Goal: Task Accomplishment & Management: Manage account settings

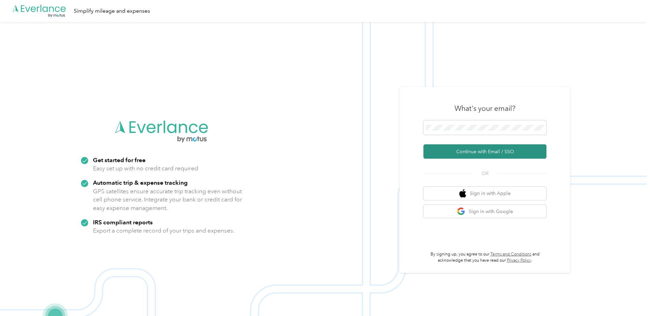
click at [475, 151] on button "Continue with Email / SSO" at bounding box center [484, 151] width 123 height 14
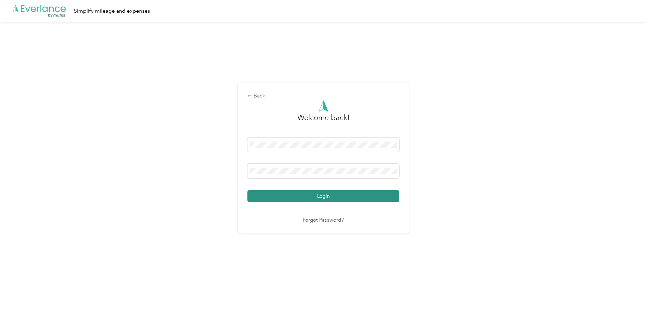
click at [288, 197] on button "Login" at bounding box center [323, 196] width 152 height 12
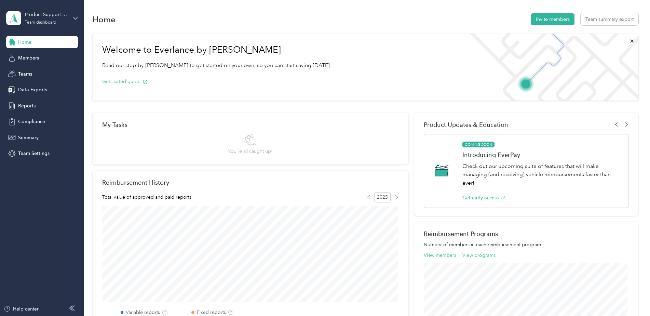
click at [25, 42] on span "Home" at bounding box center [24, 42] width 13 height 7
click at [28, 58] on span "Members" at bounding box center [28, 57] width 21 height 7
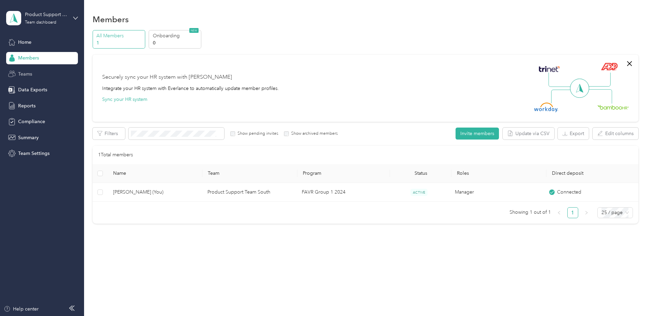
click at [26, 74] on span "Teams" at bounding box center [25, 73] width 14 height 7
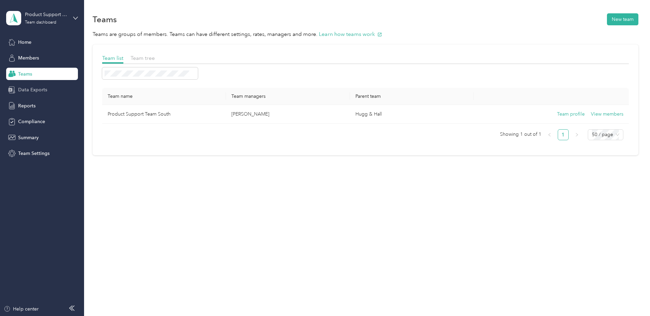
click at [33, 88] on span "Data Exports" at bounding box center [32, 89] width 29 height 7
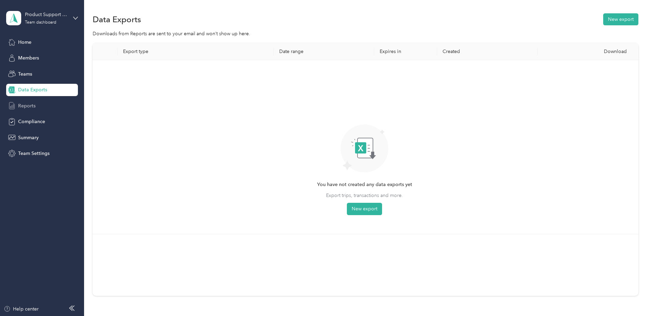
click at [20, 105] on span "Reports" at bounding box center [26, 105] width 17 height 7
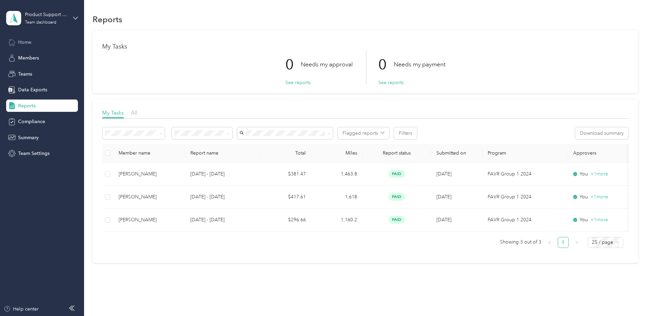
click at [23, 41] on span "Home" at bounding box center [24, 42] width 13 height 7
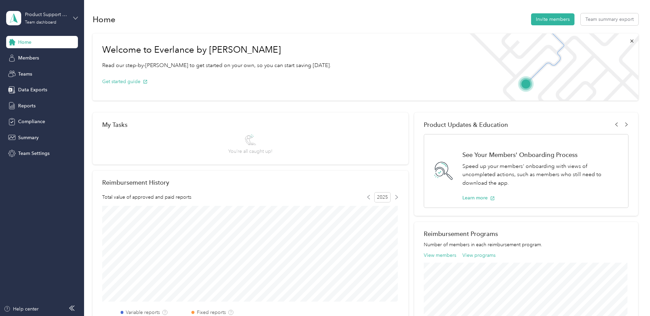
click at [76, 16] on icon at bounding box center [75, 18] width 5 height 5
click at [36, 70] on div "Personal dashboard" at bounding box center [33, 71] width 43 height 7
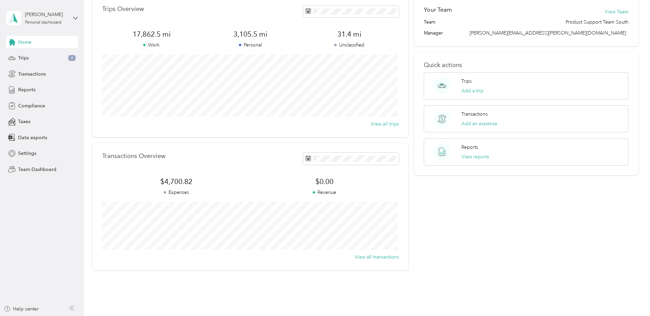
scroll to position [59, 0]
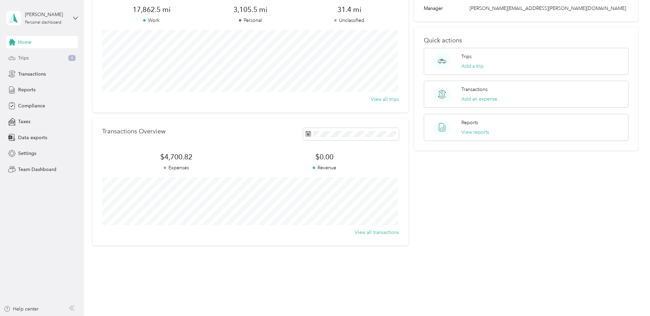
click at [67, 58] on div "Trips 4" at bounding box center [42, 58] width 72 height 12
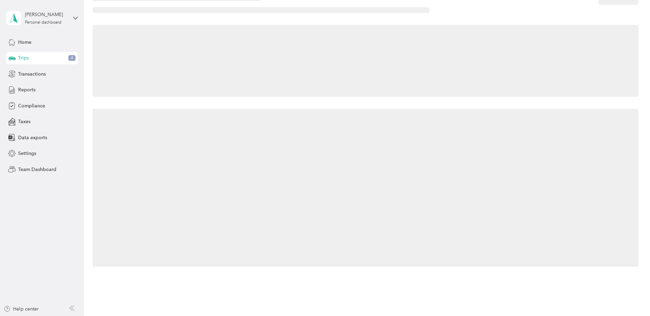
scroll to position [59, 0]
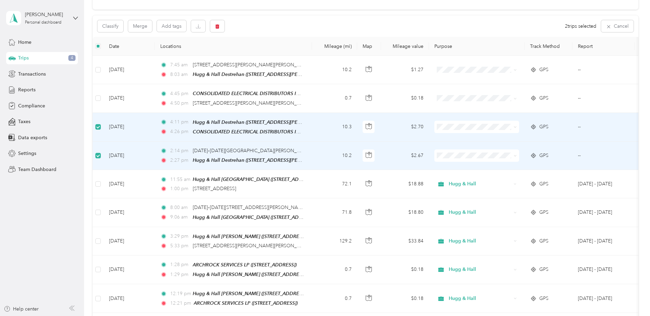
click at [455, 164] on span "Hugg & Hall" at bounding box center [482, 166] width 63 height 7
click at [457, 141] on li "Hugg & Hall" at bounding box center [476, 138] width 85 height 12
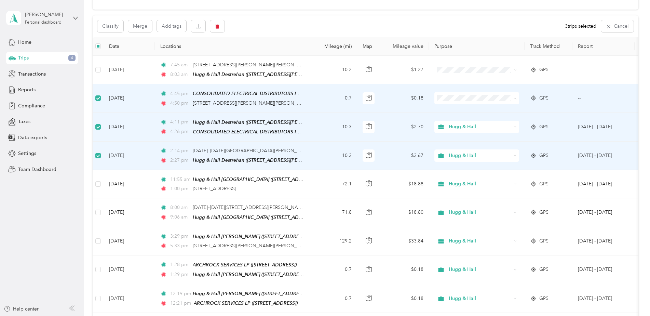
click at [462, 122] on span "Personal" at bounding box center [482, 122] width 63 height 7
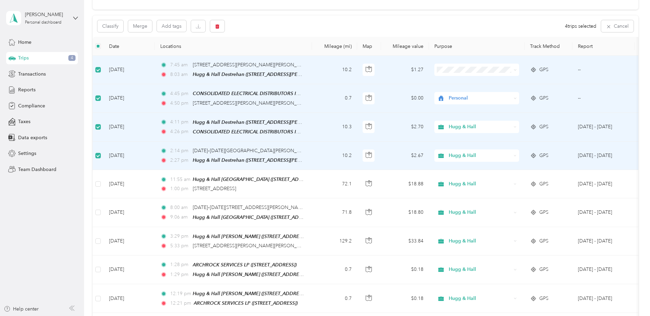
drag, startPoint x: 459, startPoint y: 82, endPoint x: 455, endPoint y: 66, distance: 16.8
click at [459, 82] on span "Hugg & Hall" at bounding box center [482, 82] width 63 height 7
click at [471, 28] on div "Classify Merge Add tags 4 trips selected Cancel" at bounding box center [366, 26] width 546 height 22
click at [30, 74] on span "Transactions" at bounding box center [32, 73] width 28 height 7
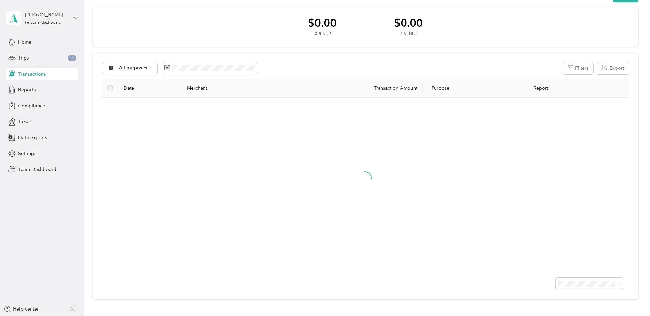
scroll to position [59, 0]
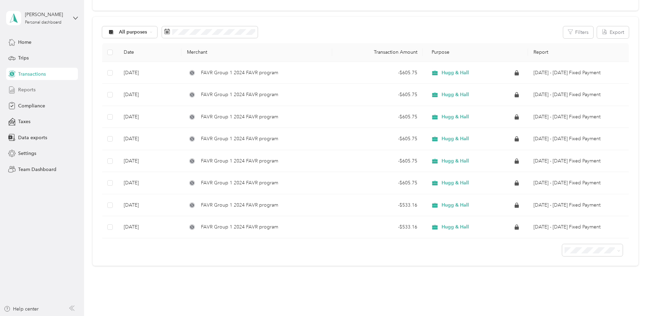
click at [28, 90] on span "Reports" at bounding box center [26, 89] width 17 height 7
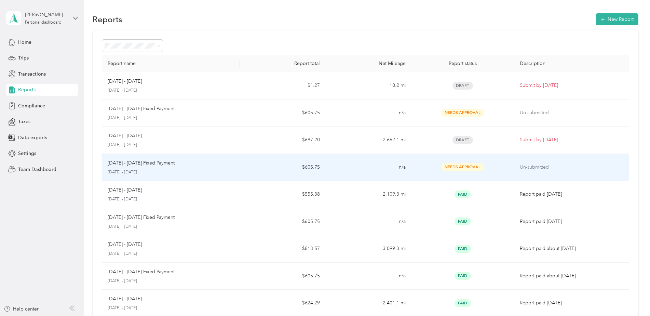
click at [140, 163] on p "[DATE] - [DATE] Fixed Payment" at bounding box center [141, 163] width 67 height 8
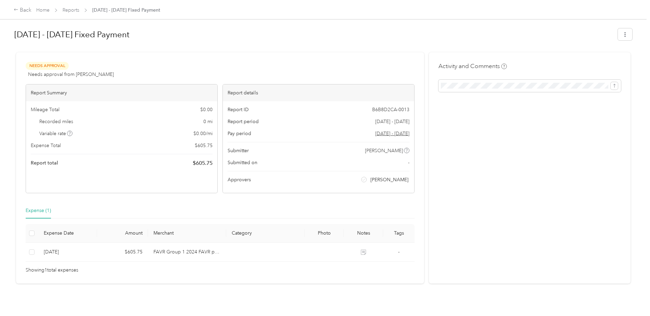
click at [351, 72] on div "Needs Approval Needs approval from [PERSON_NAME] View activity & comments" at bounding box center [220, 70] width 389 height 16
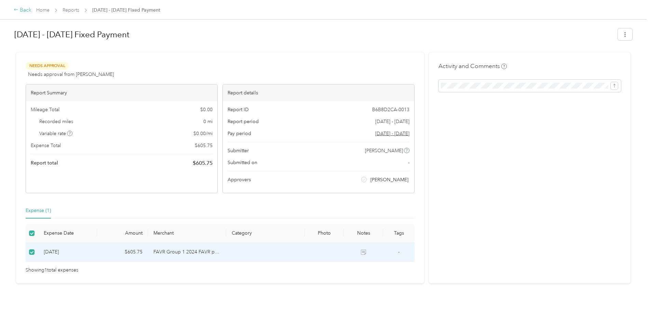
click at [23, 8] on div "Back" at bounding box center [23, 10] width 18 height 8
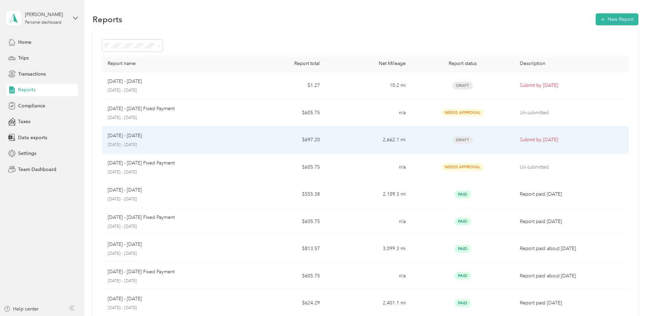
click at [136, 137] on p "[DATE] - [DATE]" at bounding box center [125, 136] width 34 height 8
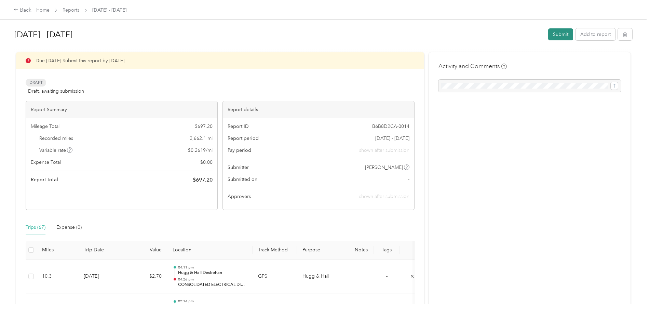
click at [563, 33] on button "Submit" at bounding box center [560, 34] width 25 height 12
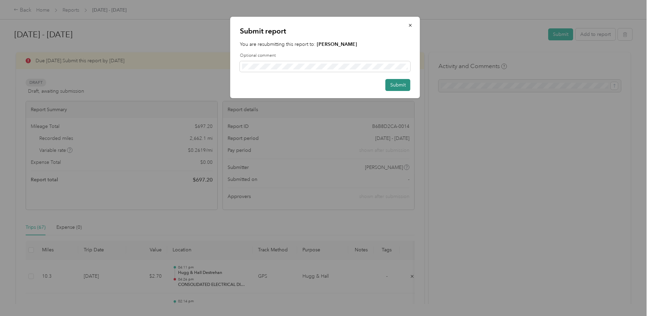
click at [398, 82] on button "Submit" at bounding box center [398, 85] width 25 height 12
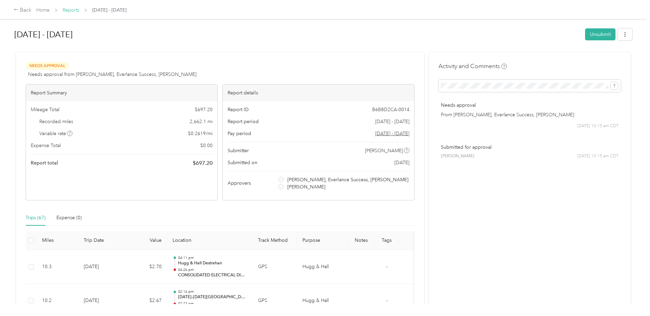
click at [69, 10] on link "Reports" at bounding box center [71, 10] width 17 height 6
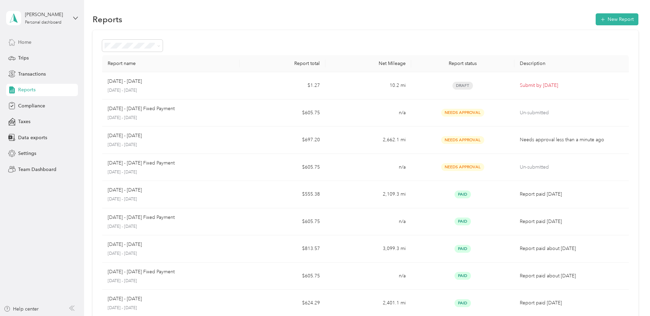
click at [23, 42] on span "Home" at bounding box center [24, 42] width 13 height 7
